Goal: Information Seeking & Learning: Learn about a topic

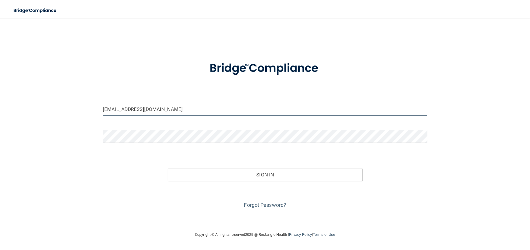
drag, startPoint x: 153, startPoint y: 109, endPoint x: 53, endPoint y: 111, distance: 99.9
click at [53, 111] on div "[EMAIL_ADDRESS][DOMAIN_NAME] Invalid email/password. You don't have permission …" at bounding box center [265, 124] width 507 height 201
type input "[EMAIL_ADDRESS][DOMAIN_NAME]"
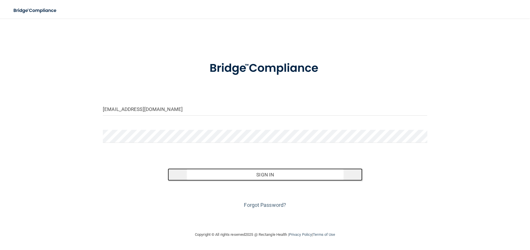
click at [283, 173] on button "Sign In" at bounding box center [265, 174] width 195 height 13
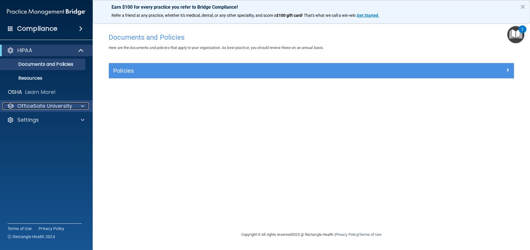
click at [61, 106] on p "OfficeSafe University" at bounding box center [44, 105] width 55 height 7
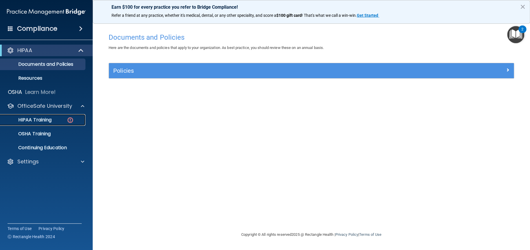
click at [48, 118] on p "HIPAA Training" at bounding box center [28, 120] width 48 height 6
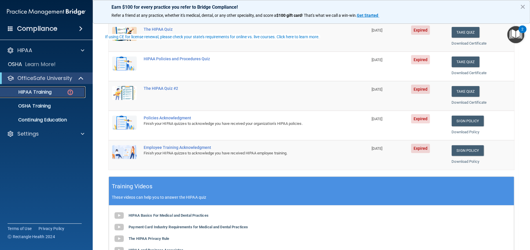
scroll to position [87, 0]
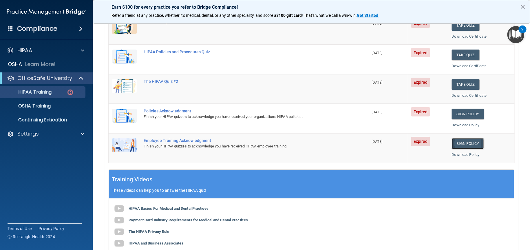
click at [466, 143] on link "Sign Policy" at bounding box center [467, 143] width 32 height 11
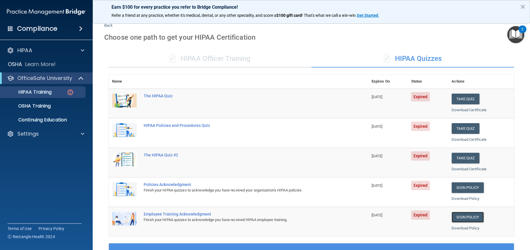
scroll to position [0, 0]
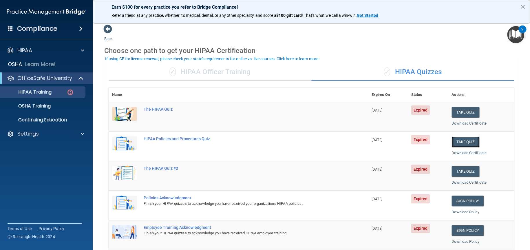
click at [456, 140] on button "Take Quiz" at bounding box center [465, 141] width 28 height 11
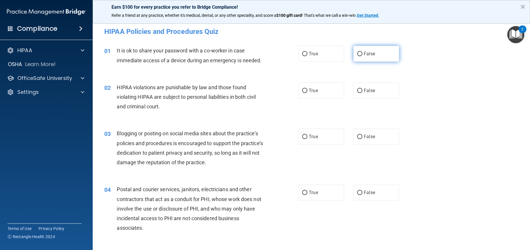
click at [357, 53] on input "False" at bounding box center [359, 54] width 5 height 4
radio input "true"
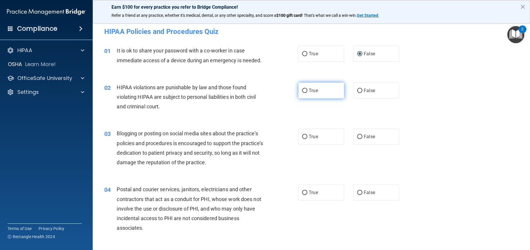
click at [303, 90] on input "True" at bounding box center [304, 91] width 5 height 4
radio input "true"
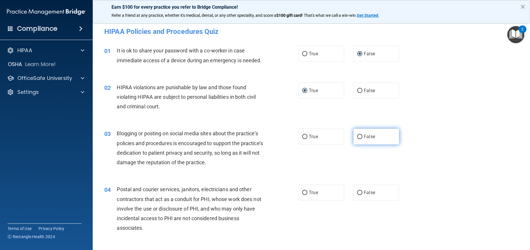
click at [359, 137] on input "False" at bounding box center [359, 137] width 5 height 4
radio input "true"
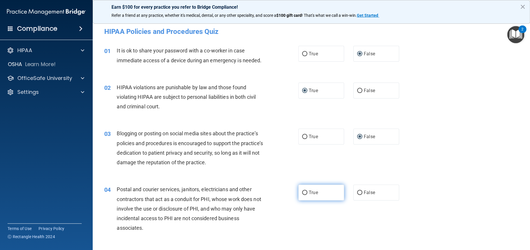
click at [303, 193] on input "True" at bounding box center [304, 193] width 5 height 4
radio input "true"
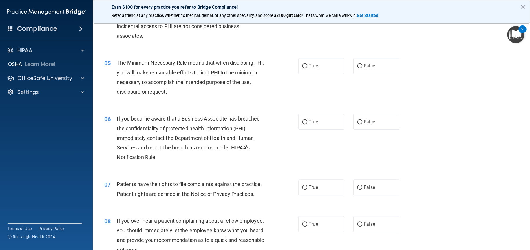
scroll to position [203, 0]
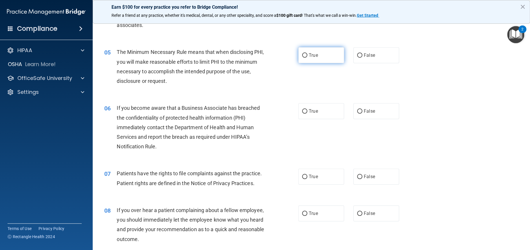
click at [303, 55] on input "True" at bounding box center [304, 55] width 5 height 4
radio input "true"
click at [357, 112] on input "False" at bounding box center [359, 111] width 5 height 4
radio input "true"
click at [302, 175] on input "True" at bounding box center [304, 177] width 5 height 4
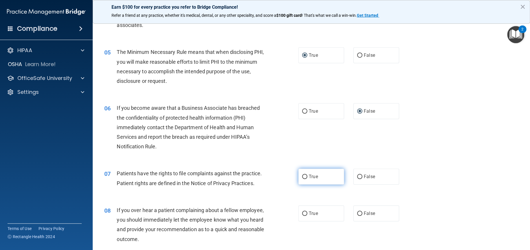
radio input "true"
click at [359, 216] on input "False" at bounding box center [359, 213] width 5 height 4
radio input "true"
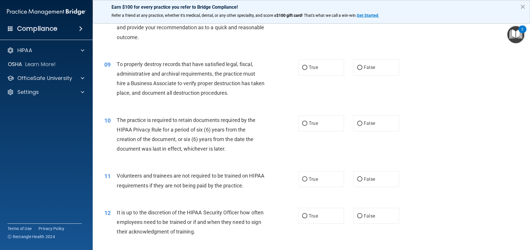
scroll to position [405, 0]
click at [357, 69] on input "False" at bounding box center [359, 67] width 5 height 4
radio input "true"
click at [304, 125] on input "True" at bounding box center [304, 122] width 5 height 4
radio input "true"
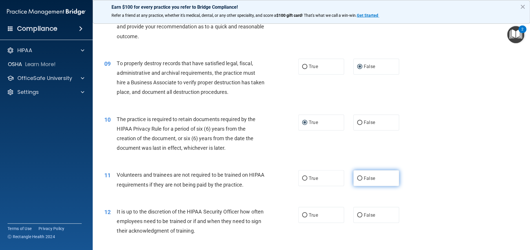
click at [357, 180] on input "False" at bounding box center [359, 178] width 5 height 4
radio input "true"
click at [357, 217] on input "False" at bounding box center [359, 215] width 5 height 4
radio input "true"
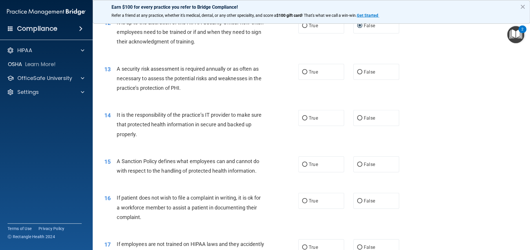
scroll to position [608, 0]
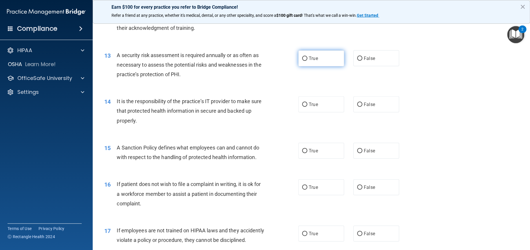
click at [302, 61] on input "True" at bounding box center [304, 58] width 5 height 4
radio input "true"
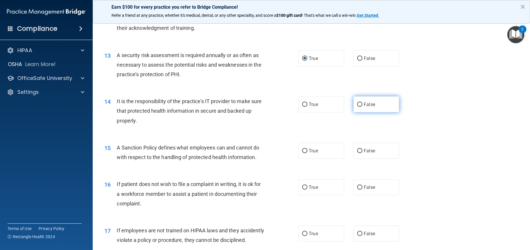
click at [358, 107] on input "False" at bounding box center [359, 104] width 5 height 4
radio input "true"
click at [357, 153] on input "False" at bounding box center [359, 151] width 5 height 4
radio input "true"
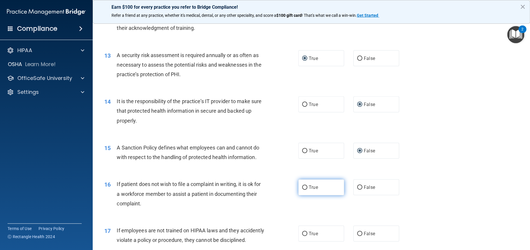
click at [302, 190] on input "True" at bounding box center [304, 187] width 5 height 4
radio input "true"
click at [357, 236] on input "False" at bounding box center [359, 234] width 5 height 4
radio input "true"
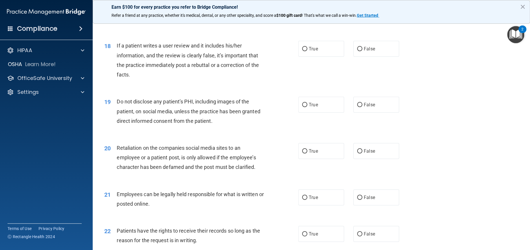
scroll to position [840, 0]
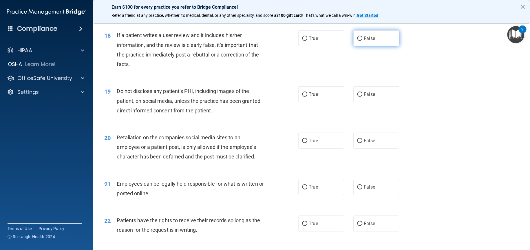
click at [357, 41] on input "False" at bounding box center [359, 38] width 5 height 4
radio input "true"
click at [303, 97] on input "True" at bounding box center [304, 94] width 5 height 4
radio input "true"
click at [357, 143] on input "False" at bounding box center [359, 141] width 5 height 4
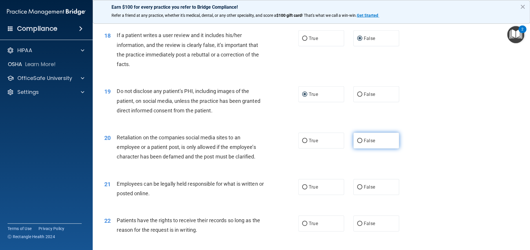
radio input "true"
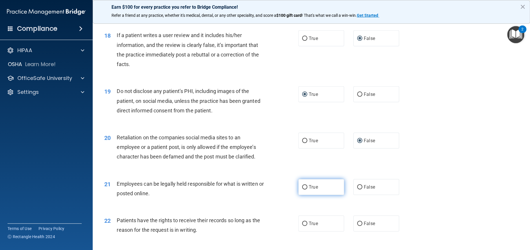
click at [303, 189] on input "True" at bounding box center [304, 187] width 5 height 4
radio input "true"
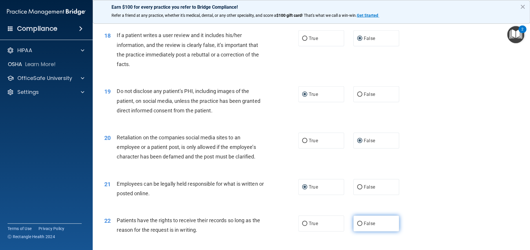
click at [357, 226] on input "False" at bounding box center [359, 223] width 5 height 4
radio input "true"
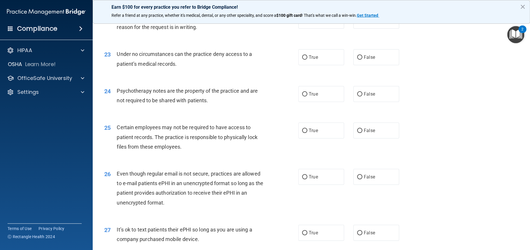
scroll to position [1071, 0]
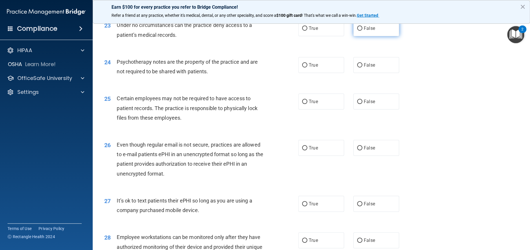
click at [357, 31] on input "False" at bounding box center [359, 28] width 5 height 4
radio input "true"
click at [302, 67] on input "True" at bounding box center [304, 65] width 5 height 4
radio input "true"
click at [303, 104] on input "True" at bounding box center [304, 102] width 5 height 4
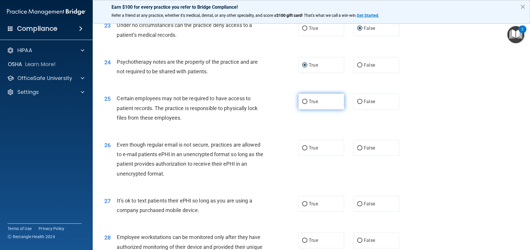
radio input "true"
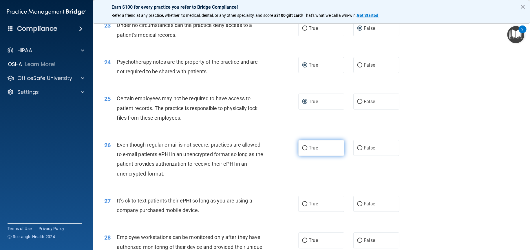
click at [302, 150] on input "True" at bounding box center [304, 148] width 5 height 4
radio input "true"
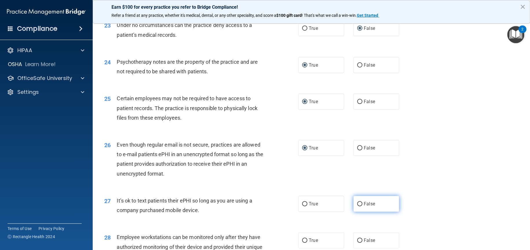
click at [357, 206] on input "False" at bounding box center [359, 204] width 5 height 4
radio input "true"
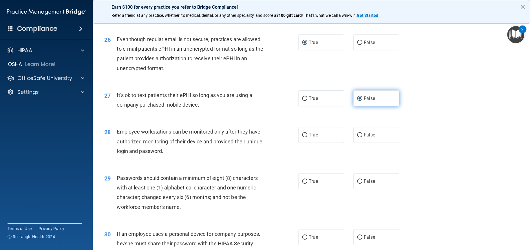
scroll to position [1187, 0]
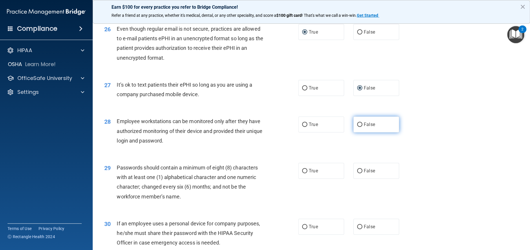
click at [358, 127] on input "False" at bounding box center [359, 124] width 5 height 4
radio input "true"
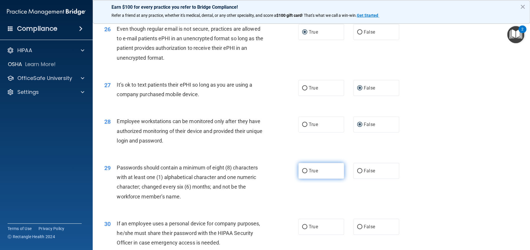
click at [302, 173] on input "True" at bounding box center [304, 171] width 5 height 4
radio input "true"
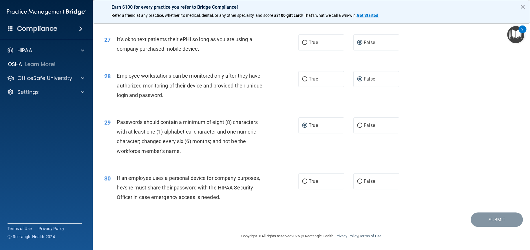
scroll to position [1252, 0]
click at [357, 180] on input "False" at bounding box center [359, 181] width 5 height 4
radio input "true"
click at [486, 218] on button "Submit" at bounding box center [496, 219] width 52 height 15
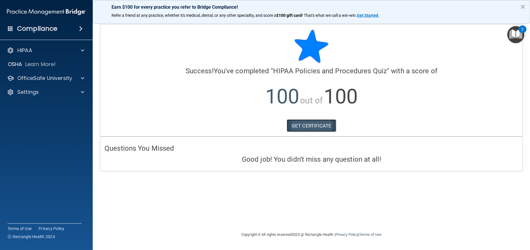
click at [319, 129] on link "GET CERTIFICATE" at bounding box center [312, 125] width 50 height 13
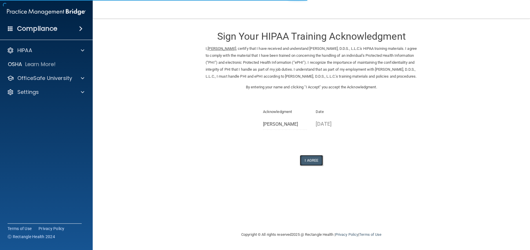
click at [308, 166] on button "I Agree" at bounding box center [311, 160] width 23 height 11
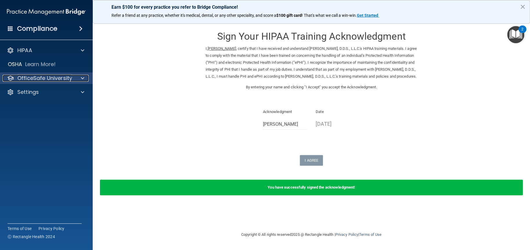
click at [83, 77] on span at bounding box center [82, 78] width 3 height 7
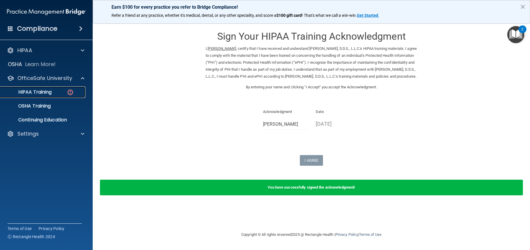
click at [45, 90] on p "HIPAA Training" at bounding box center [28, 92] width 48 height 6
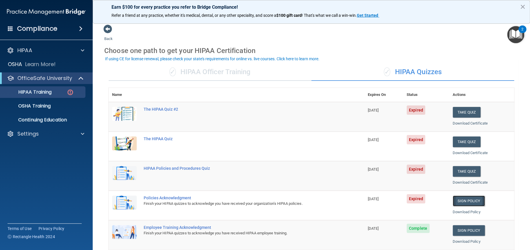
click at [471, 201] on link "Sign Policy" at bounding box center [469, 200] width 32 height 11
click at [455, 141] on button "Take Quiz" at bounding box center [467, 141] width 28 height 11
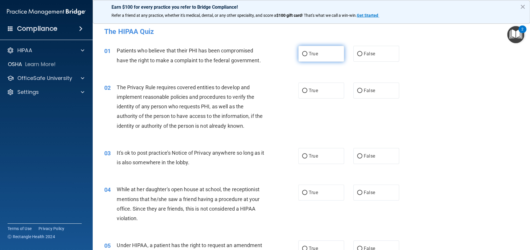
click at [303, 55] on input "True" at bounding box center [304, 54] width 5 height 4
radio input "true"
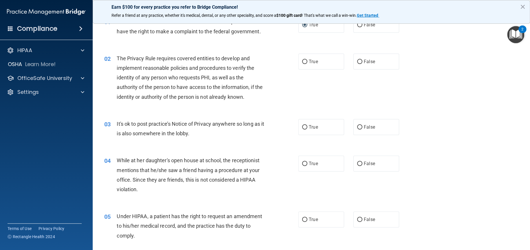
scroll to position [58, 0]
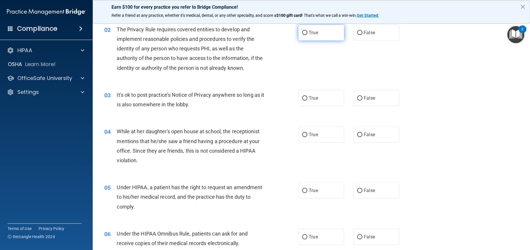
click at [303, 33] on input "True" at bounding box center [304, 33] width 5 height 4
radio input "true"
click at [357, 96] on input "False" at bounding box center [359, 98] width 5 height 4
radio input "true"
click at [357, 136] on input "False" at bounding box center [359, 135] width 5 height 4
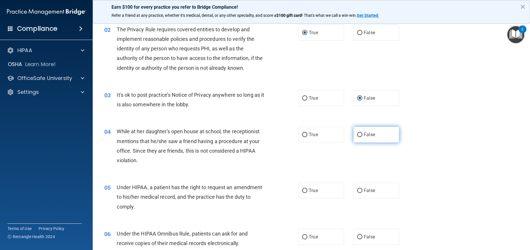
radio input "true"
click at [358, 192] on input "False" at bounding box center [359, 190] width 5 height 4
radio input "true"
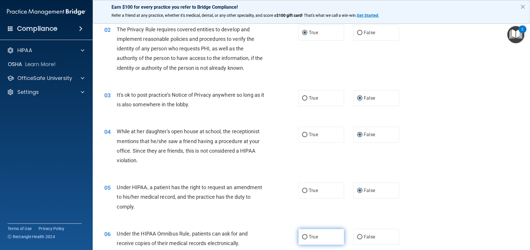
click at [303, 236] on input "True" at bounding box center [304, 237] width 5 height 4
radio input "true"
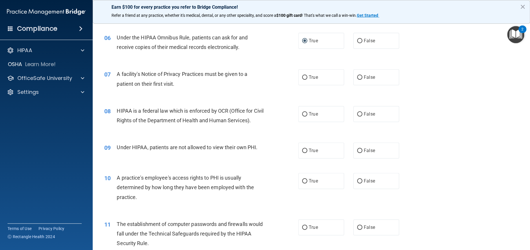
scroll to position [290, 0]
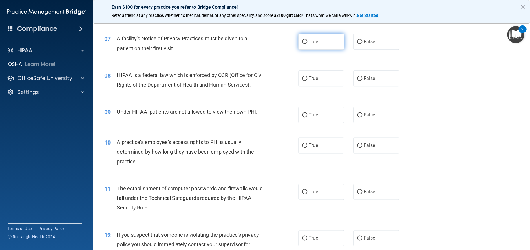
click at [302, 42] on input "True" at bounding box center [304, 42] width 5 height 4
radio input "true"
click at [303, 77] on input "True" at bounding box center [304, 78] width 5 height 4
radio input "true"
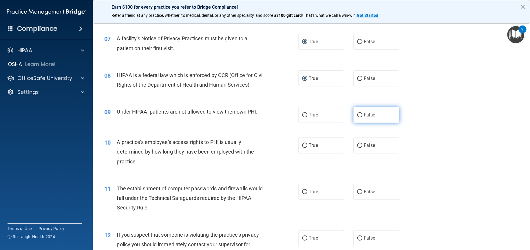
click at [357, 114] on input "False" at bounding box center [359, 115] width 5 height 4
radio input "true"
click at [357, 144] on input "False" at bounding box center [359, 145] width 5 height 4
radio input "true"
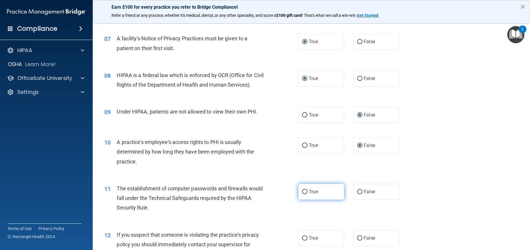
click at [303, 191] on input "True" at bounding box center [304, 192] width 5 height 4
radio input "true"
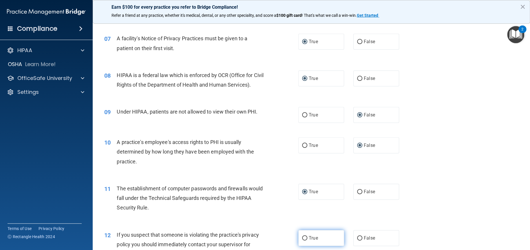
click at [302, 237] on input "True" at bounding box center [304, 238] width 5 height 4
radio input "true"
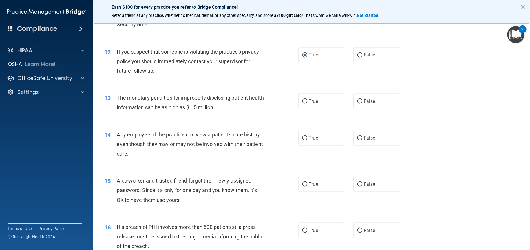
scroll to position [492, 0]
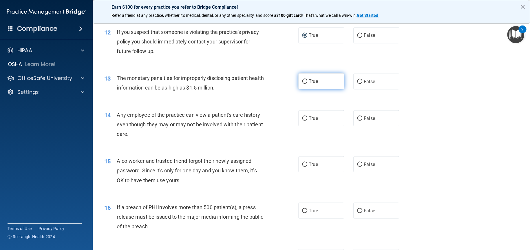
click at [302, 81] on input "True" at bounding box center [304, 81] width 5 height 4
radio input "true"
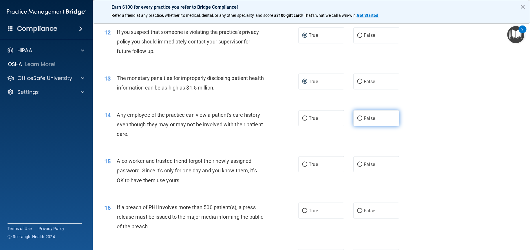
click at [358, 118] on input "False" at bounding box center [359, 118] width 5 height 4
radio input "true"
click at [357, 164] on input "False" at bounding box center [359, 164] width 5 height 4
radio input "true"
click at [303, 210] on input "True" at bounding box center [304, 210] width 5 height 4
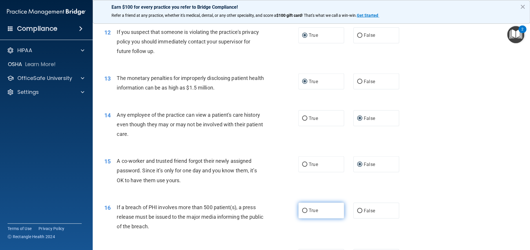
radio input "true"
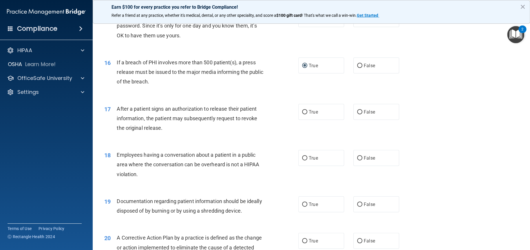
scroll to position [666, 0]
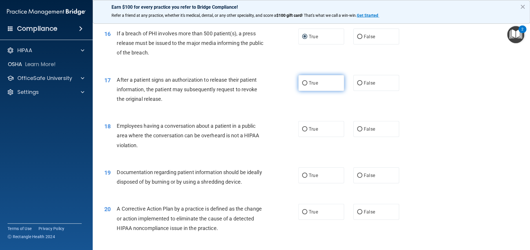
click at [302, 83] on input "True" at bounding box center [304, 83] width 5 height 4
radio input "true"
click at [359, 130] on input "False" at bounding box center [359, 129] width 5 height 4
radio input "true"
click at [302, 175] on input "True" at bounding box center [304, 175] width 5 height 4
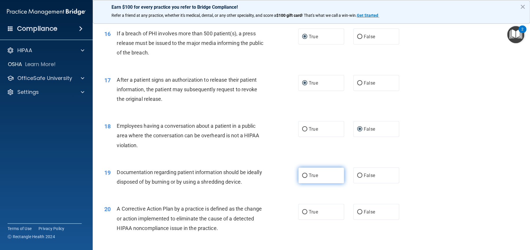
radio input "true"
click at [304, 212] on input "True" at bounding box center [304, 212] width 5 height 4
radio input "true"
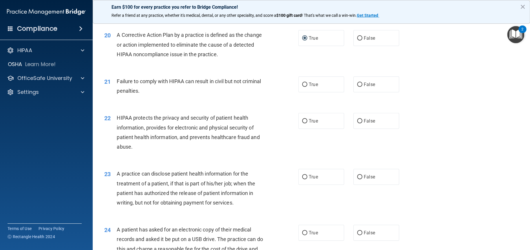
scroll to position [869, 0]
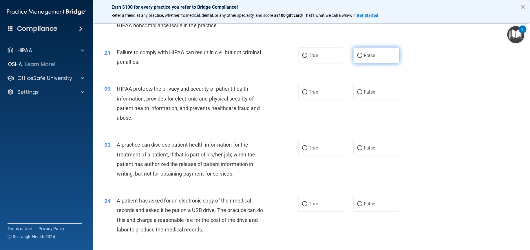
click at [357, 57] on input "False" at bounding box center [359, 56] width 5 height 4
radio input "true"
click at [302, 91] on input "True" at bounding box center [304, 92] width 5 height 4
radio input "true"
click at [357, 149] on input "False" at bounding box center [359, 148] width 5 height 4
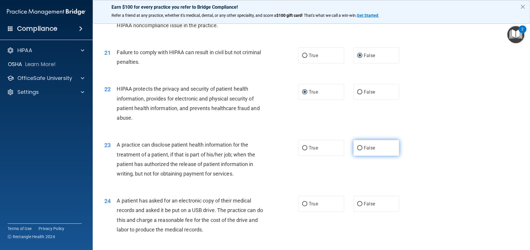
radio input "true"
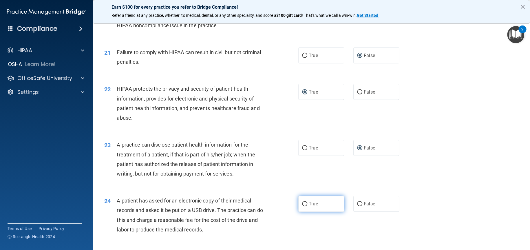
click at [303, 202] on input "True" at bounding box center [304, 204] width 5 height 4
radio input "true"
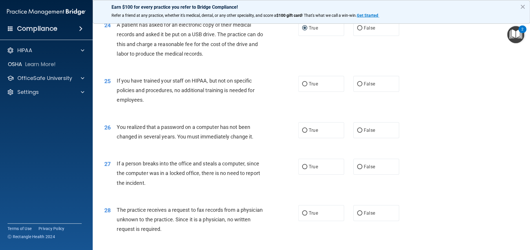
scroll to position [1071, 0]
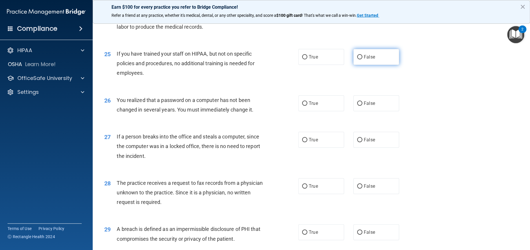
click at [357, 57] on input "False" at bounding box center [359, 57] width 5 height 4
radio input "true"
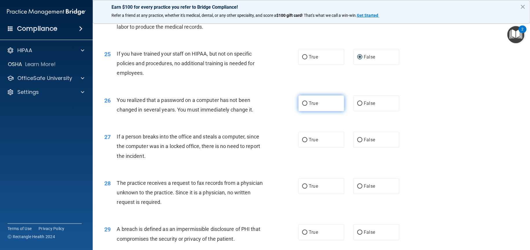
click at [302, 103] on input "True" at bounding box center [304, 103] width 5 height 4
radio input "true"
click at [357, 139] on input "False" at bounding box center [359, 140] width 5 height 4
radio input "true"
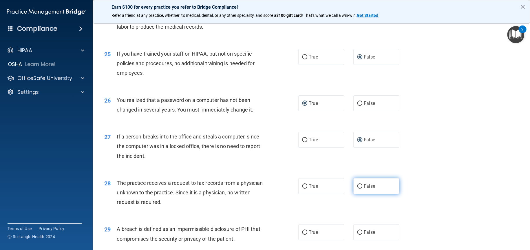
click at [358, 185] on input "False" at bounding box center [359, 186] width 5 height 4
radio input "true"
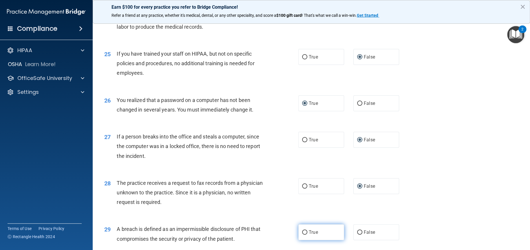
click at [303, 232] on input "True" at bounding box center [304, 232] width 5 height 4
radio input "true"
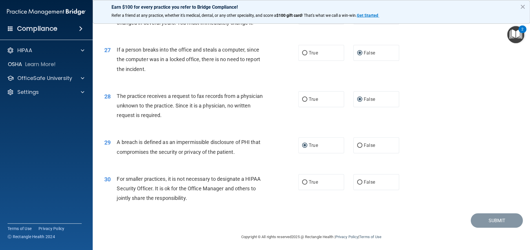
scroll to position [1159, 0]
click at [359, 181] on input "False" at bounding box center [359, 182] width 5 height 4
radio input "true"
click at [490, 220] on button "Submit" at bounding box center [496, 220] width 52 height 15
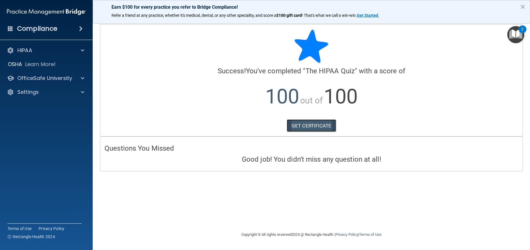
click at [322, 129] on link "GET CERTIFICATE" at bounding box center [312, 125] width 50 height 13
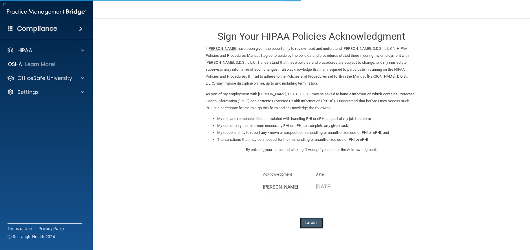
click at [310, 221] on button "I Agree" at bounding box center [311, 222] width 23 height 11
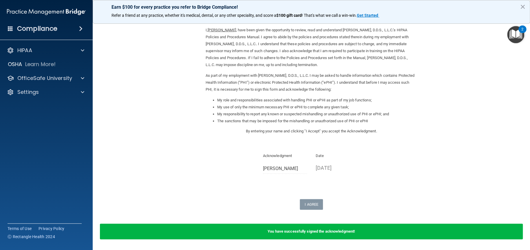
scroll to position [29, 0]
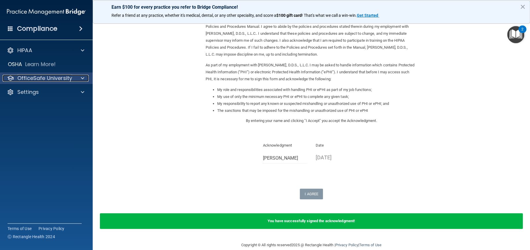
click at [64, 79] on p "OfficeSafe University" at bounding box center [44, 78] width 55 height 7
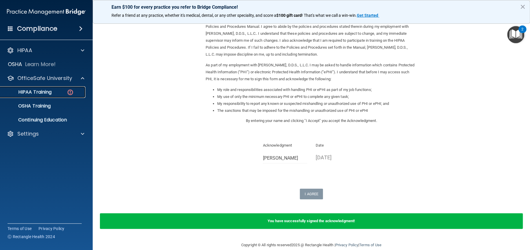
click at [53, 92] on div "HIPAA Training" at bounding box center [43, 92] width 79 height 6
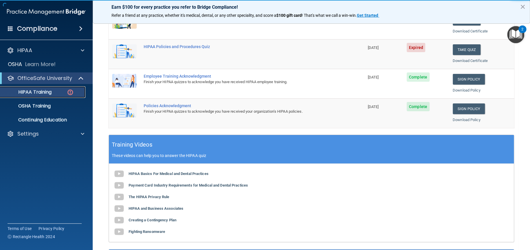
scroll to position [32, 0]
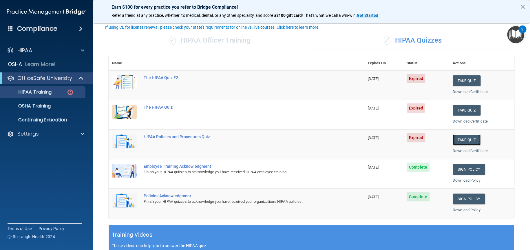
click at [466, 138] on button "Take Quiz" at bounding box center [467, 139] width 28 height 11
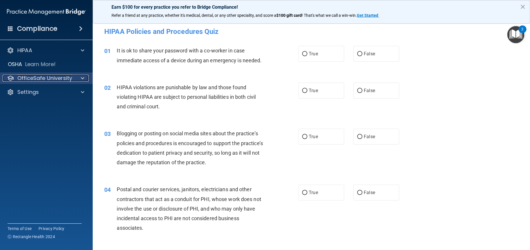
click at [58, 75] on p "OfficeSafe University" at bounding box center [44, 78] width 55 height 7
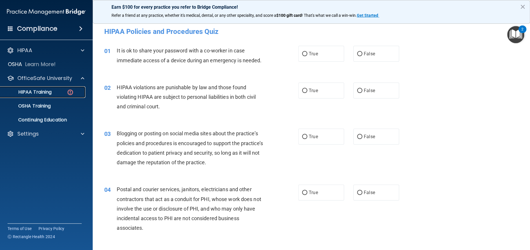
click at [45, 91] on p "HIPAA Training" at bounding box center [28, 92] width 48 height 6
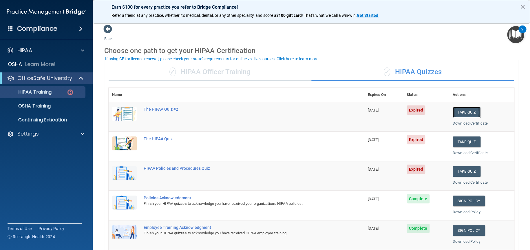
click at [466, 113] on button "Take Quiz" at bounding box center [467, 112] width 28 height 11
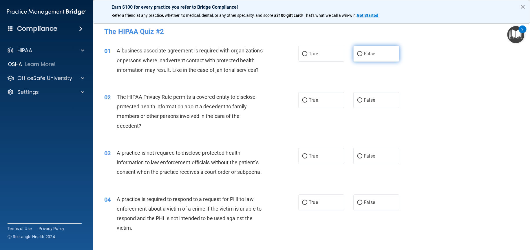
click at [357, 52] on input "False" at bounding box center [359, 54] width 5 height 4
radio input "true"
click at [302, 102] on input "True" at bounding box center [304, 100] width 5 height 4
radio input "true"
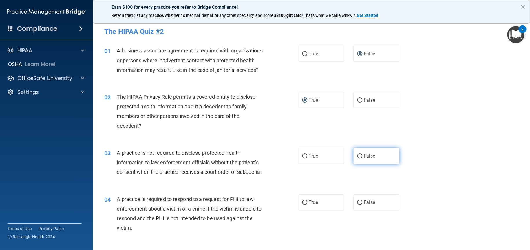
click at [357, 158] on input "False" at bounding box center [359, 156] width 5 height 4
radio input "true"
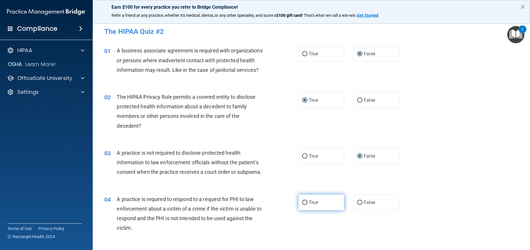
click at [303, 205] on input "True" at bounding box center [304, 202] width 5 height 4
radio input "true"
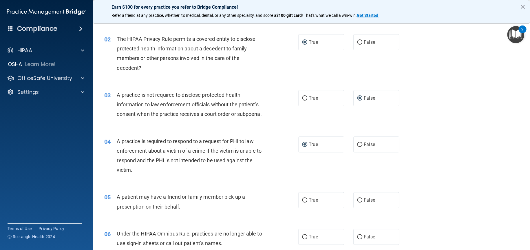
scroll to position [87, 0]
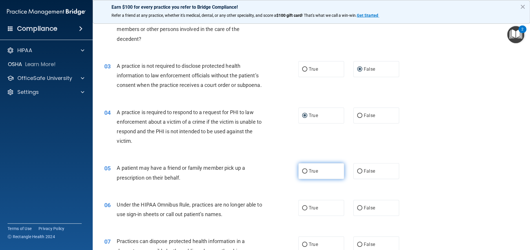
click at [303, 173] on input "True" at bounding box center [304, 171] width 5 height 4
radio input "true"
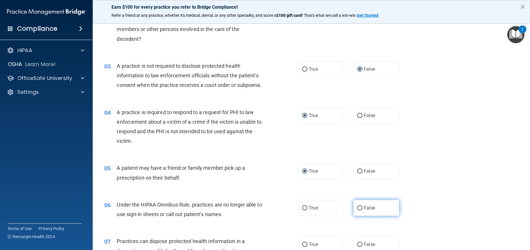
click at [357, 210] on input "False" at bounding box center [359, 208] width 5 height 4
radio input "true"
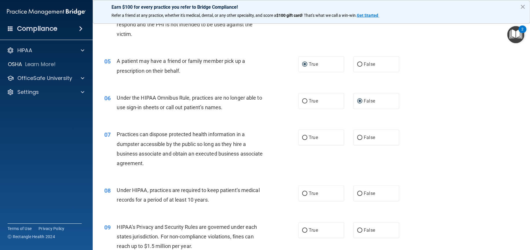
scroll to position [232, 0]
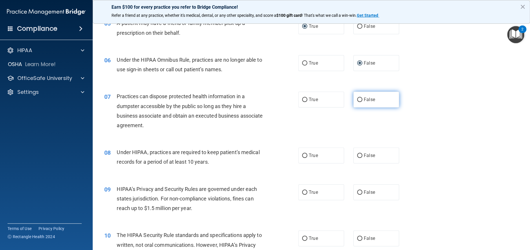
click at [357, 102] on input "False" at bounding box center [359, 100] width 5 height 4
radio input "true"
click at [357, 158] on input "False" at bounding box center [359, 155] width 5 height 4
radio input "true"
click at [358, 195] on input "False" at bounding box center [359, 192] width 5 height 4
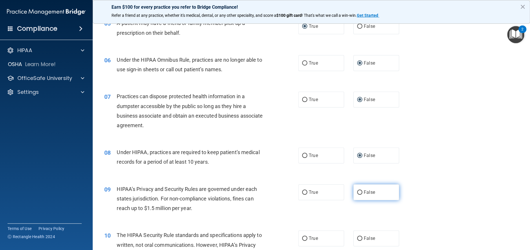
radio input "true"
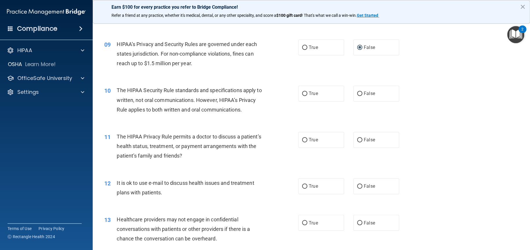
scroll to position [405, 0]
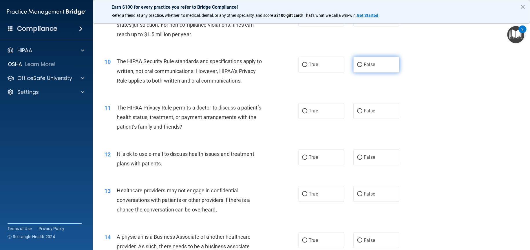
click at [358, 67] on input "False" at bounding box center [359, 65] width 5 height 4
radio input "true"
click at [302, 113] on input "True" at bounding box center [304, 111] width 5 height 4
radio input "true"
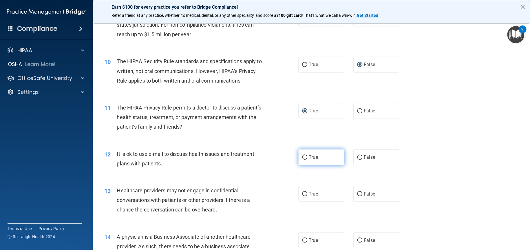
click at [302, 160] on input "True" at bounding box center [304, 157] width 5 height 4
radio input "true"
click at [357, 196] on input "False" at bounding box center [359, 194] width 5 height 4
radio input "true"
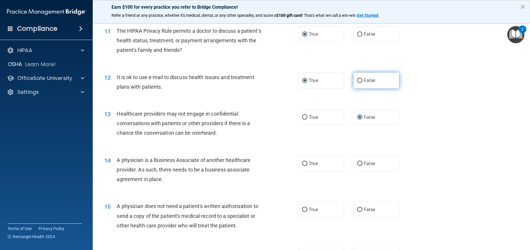
scroll to position [521, 0]
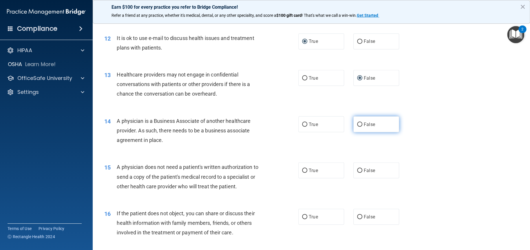
click at [357, 127] on input "False" at bounding box center [359, 124] width 5 height 4
radio input "true"
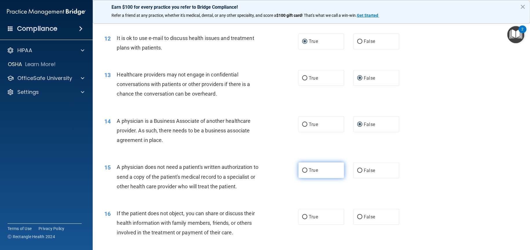
click at [304, 173] on input "True" at bounding box center [304, 170] width 5 height 4
radio input "true"
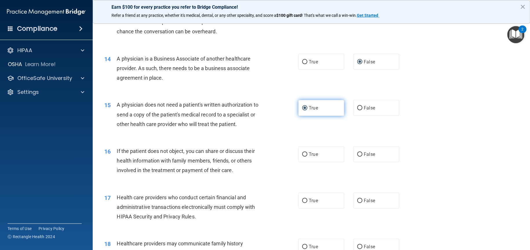
scroll to position [608, 0]
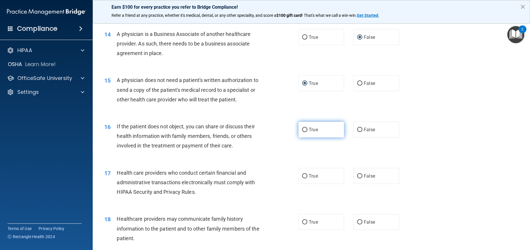
click at [302, 132] on input "True" at bounding box center [304, 130] width 5 height 4
radio input "true"
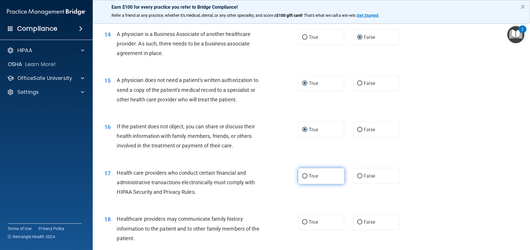
click at [303, 178] on input "True" at bounding box center [304, 176] width 5 height 4
radio input "true"
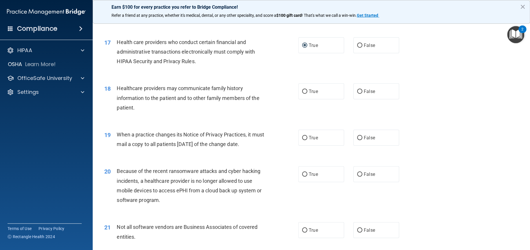
scroll to position [753, 0]
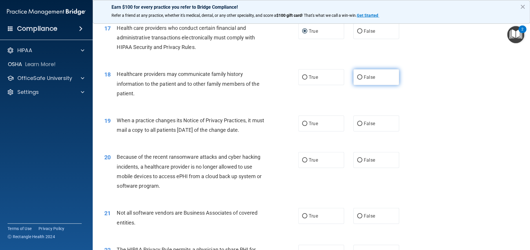
click at [357, 80] on input "False" at bounding box center [359, 77] width 5 height 4
radio input "true"
click at [357, 126] on input "False" at bounding box center [359, 124] width 5 height 4
radio input "true"
click at [358, 162] on input "False" at bounding box center [359, 160] width 5 height 4
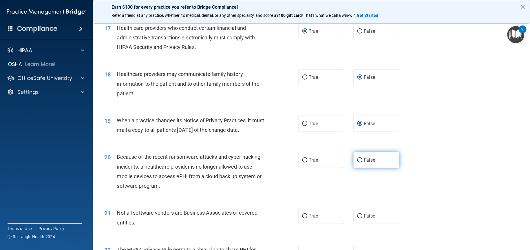
radio input "true"
click at [302, 218] on input "True" at bounding box center [304, 216] width 5 height 4
radio input "true"
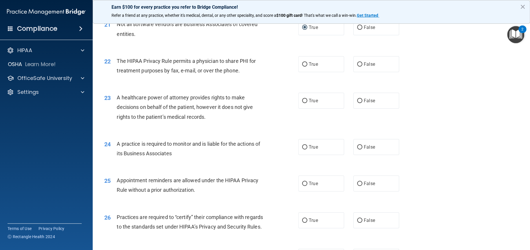
scroll to position [955, 0]
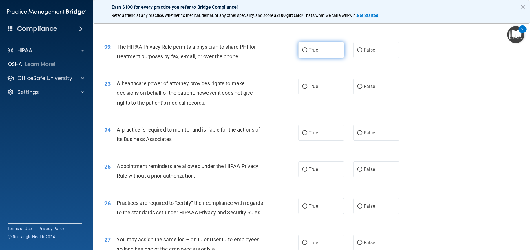
click at [304, 52] on input "True" at bounding box center [304, 50] width 5 height 4
radio input "true"
click at [358, 89] on input "False" at bounding box center [359, 87] width 5 height 4
radio input "true"
click at [357, 135] on input "False" at bounding box center [359, 133] width 5 height 4
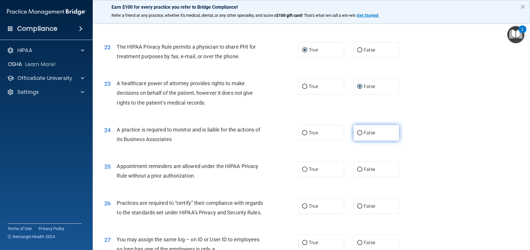
radio input "true"
click at [304, 172] on input "True" at bounding box center [304, 169] width 5 height 4
radio input "true"
click at [357, 208] on input "False" at bounding box center [359, 206] width 5 height 4
radio input "true"
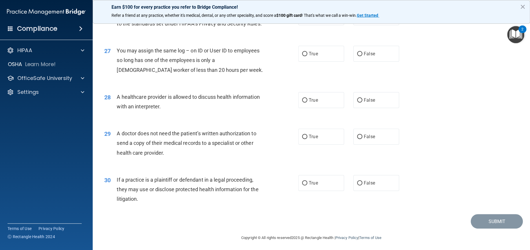
scroll to position [1158, 0]
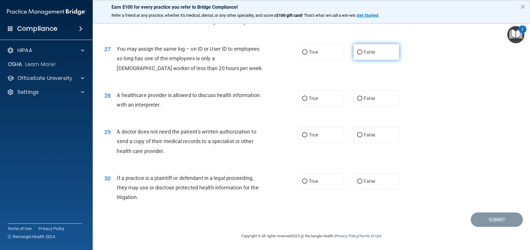
click at [357, 54] on input "False" at bounding box center [359, 52] width 5 height 4
radio input "true"
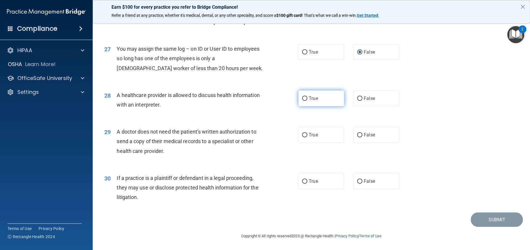
click at [302, 101] on input "True" at bounding box center [304, 98] width 5 height 4
radio input "true"
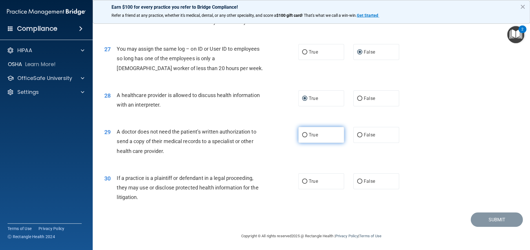
click at [302, 137] on input "True" at bounding box center [304, 135] width 5 height 4
radio input "true"
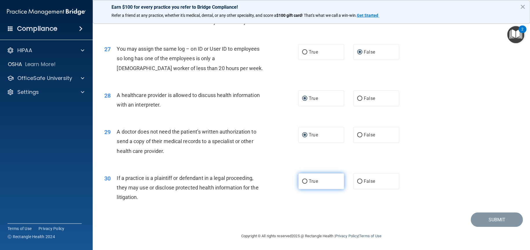
click at [304, 184] on input "True" at bounding box center [304, 181] width 5 height 4
radio input "true"
click at [492, 227] on button "Submit" at bounding box center [496, 219] width 52 height 15
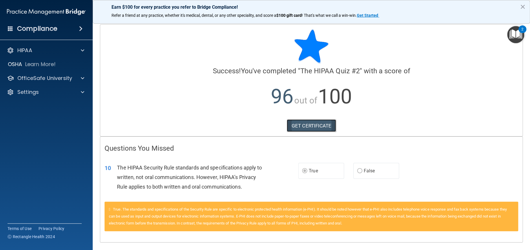
click at [294, 126] on link "GET CERTIFICATE" at bounding box center [312, 125] width 50 height 13
click at [522, 5] on button "×" at bounding box center [523, 6] width 6 height 9
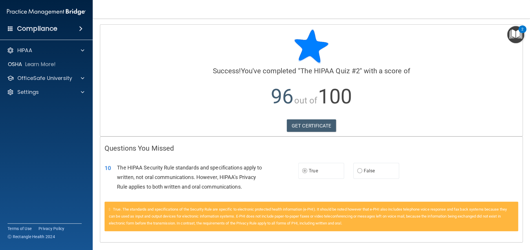
click at [43, 28] on h4 "Compliance" at bounding box center [37, 29] width 40 height 8
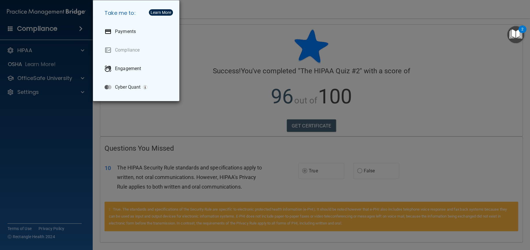
click at [245, 88] on div "Take me to: Payments Compliance Engagement Cyber Quant" at bounding box center [265, 125] width 530 height 250
